Goal: Information Seeking & Learning: Learn about a topic

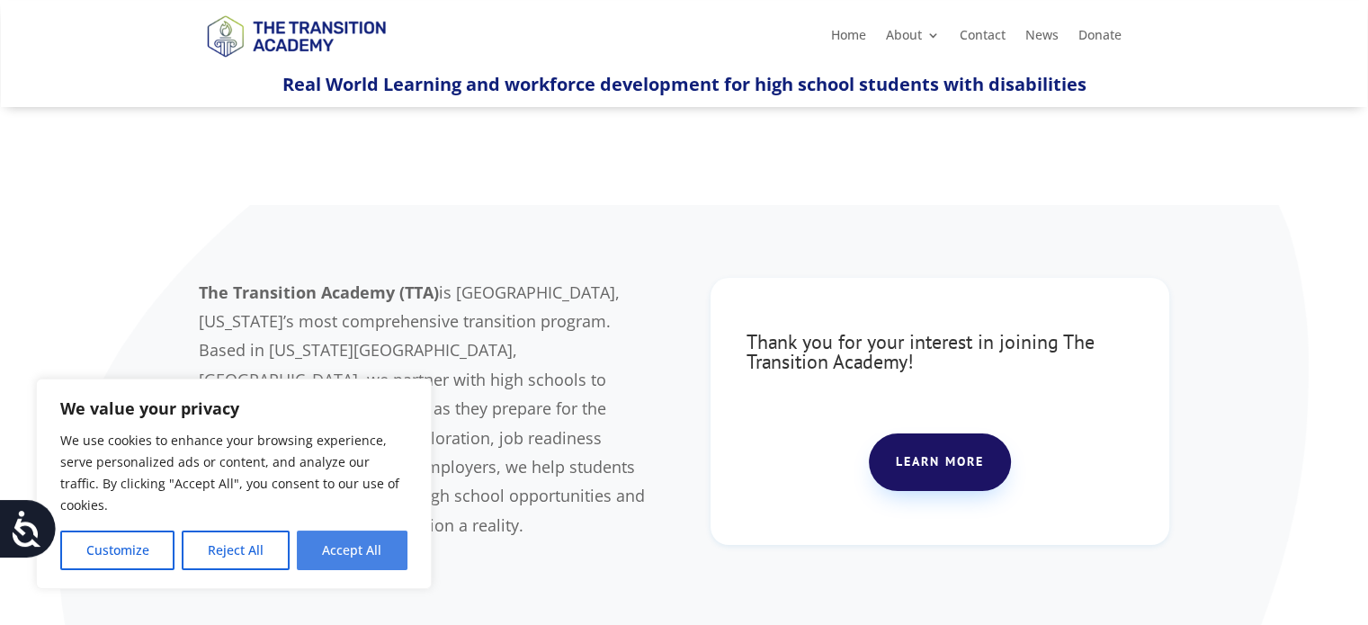
click at [360, 550] on button "Accept All" at bounding box center [352, 550] width 111 height 40
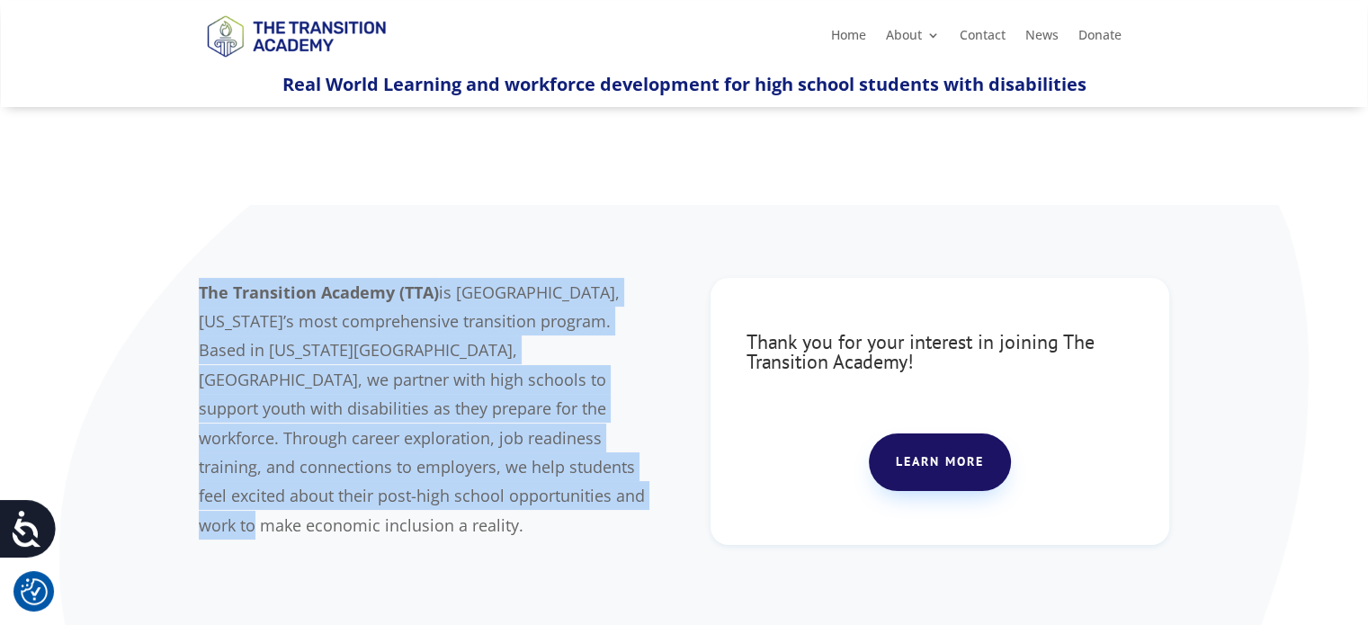
drag, startPoint x: 344, startPoint y: 495, endPoint x: 155, endPoint y: 294, distance: 276.7
click at [155, 294] on div "The Transition Academy (TTA) is [GEOGRAPHIC_DATA], [US_STATE]’s most comprehens…" at bounding box center [684, 434] width 1368 height 459
copy p "The Transition Academy (TTA) is [GEOGRAPHIC_DATA], [US_STATE]’s most comprehens…"
click at [456, 290] on span "is [GEOGRAPHIC_DATA], [US_STATE]’s most comprehensive transition program. Based…" at bounding box center [422, 408] width 446 height 254
click at [458, 291] on span "is [GEOGRAPHIC_DATA], [US_STATE]’s most comprehensive transition program. Based…" at bounding box center [422, 408] width 446 height 254
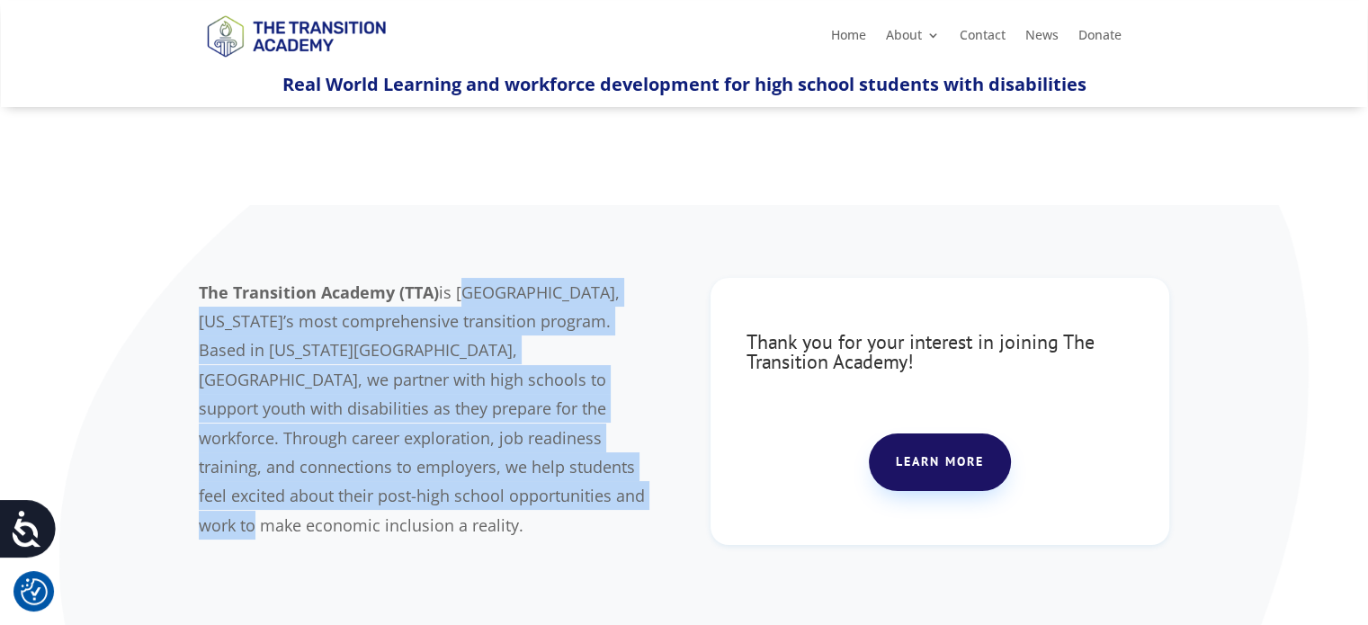
drag, startPoint x: 458, startPoint y: 290, endPoint x: 423, endPoint y: 482, distance: 195.4
click at [423, 482] on p "The Transition Academy (TTA) is [GEOGRAPHIC_DATA], [US_STATE]’s most comprehens…" at bounding box center [428, 409] width 459 height 263
copy span "[GEOGRAPHIC_DATA], [US_STATE]’s most comprehensive transition program. Based in…"
click at [334, 569] on div "The Transition Academy (TTA) is [GEOGRAPHIC_DATA], [US_STATE]’s most comprehens…" at bounding box center [684, 435] width 971 height 362
